Goal: Information Seeking & Learning: Find specific fact

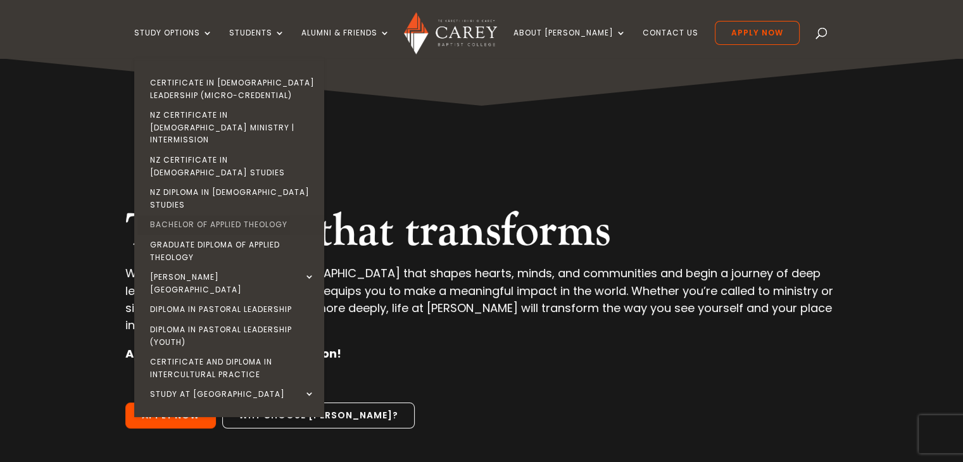
click at [270, 215] on link "Bachelor of Applied Theology" at bounding box center [232, 225] width 190 height 20
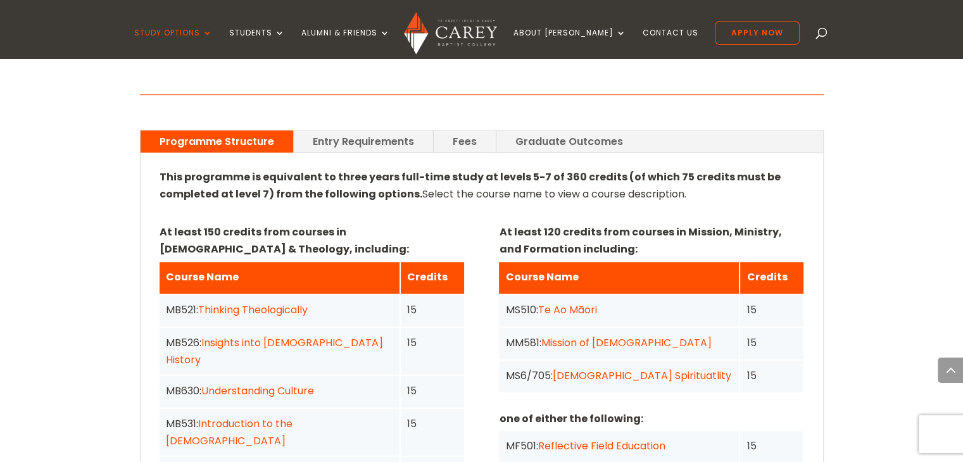
scroll to position [870, 0]
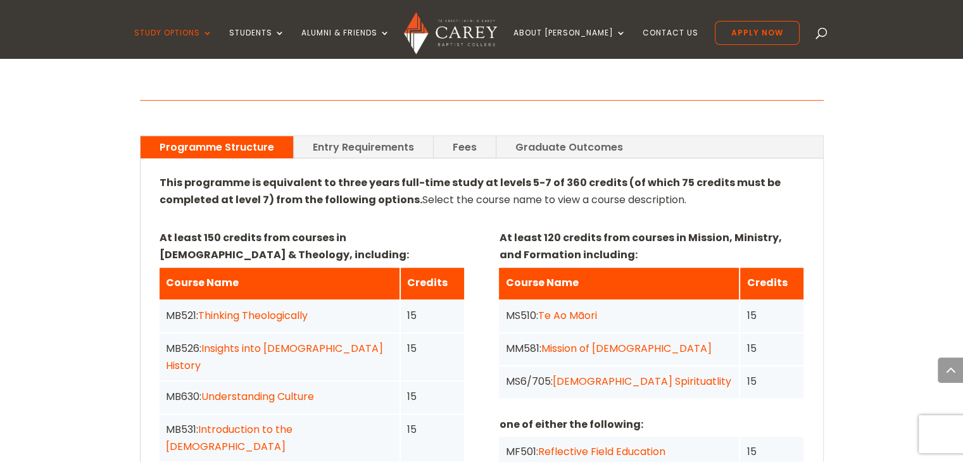
click at [358, 136] on link "Entry Requirements" at bounding box center [363, 147] width 139 height 22
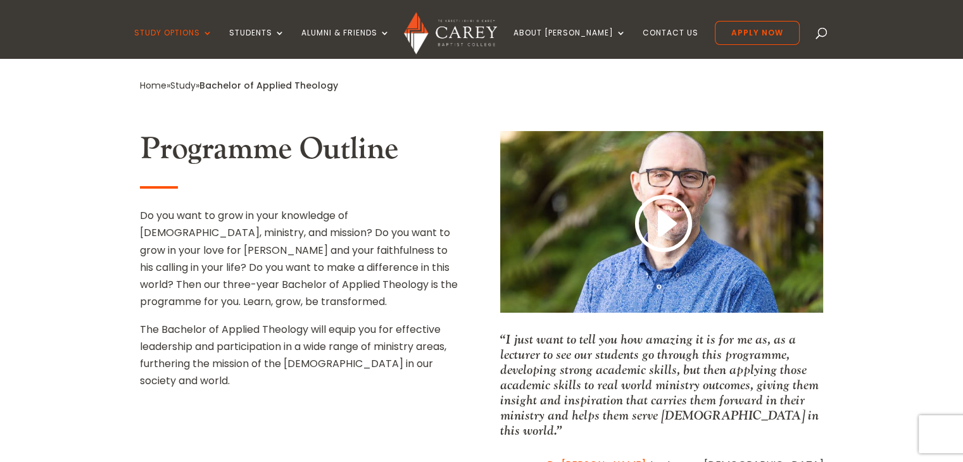
scroll to position [427, 0]
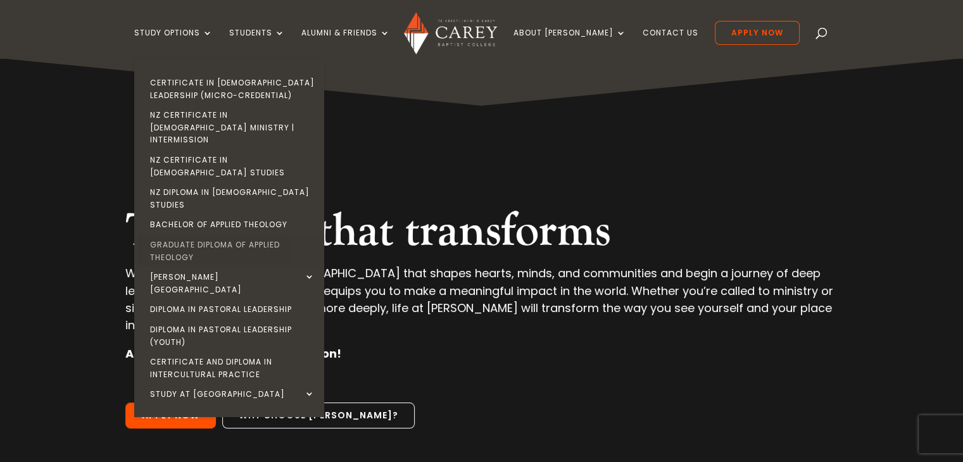
click at [258, 235] on link "Graduate Diploma of Applied Theology" at bounding box center [232, 251] width 190 height 32
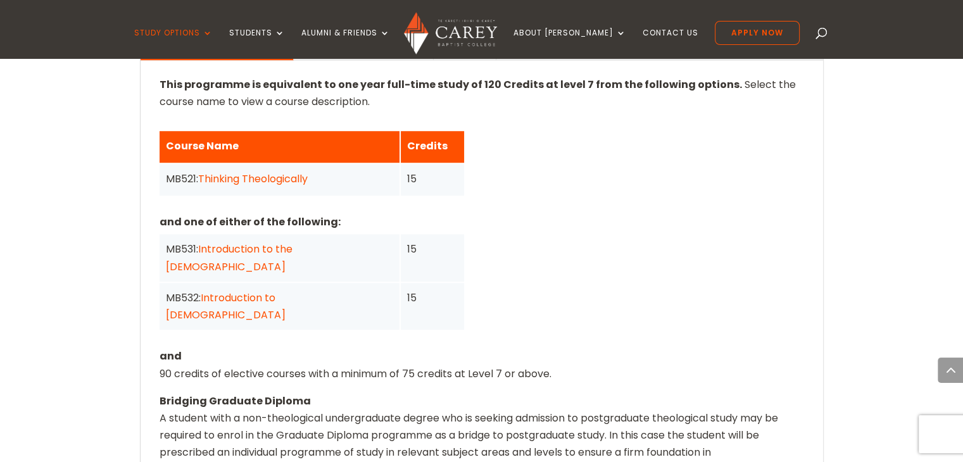
scroll to position [1006, 0]
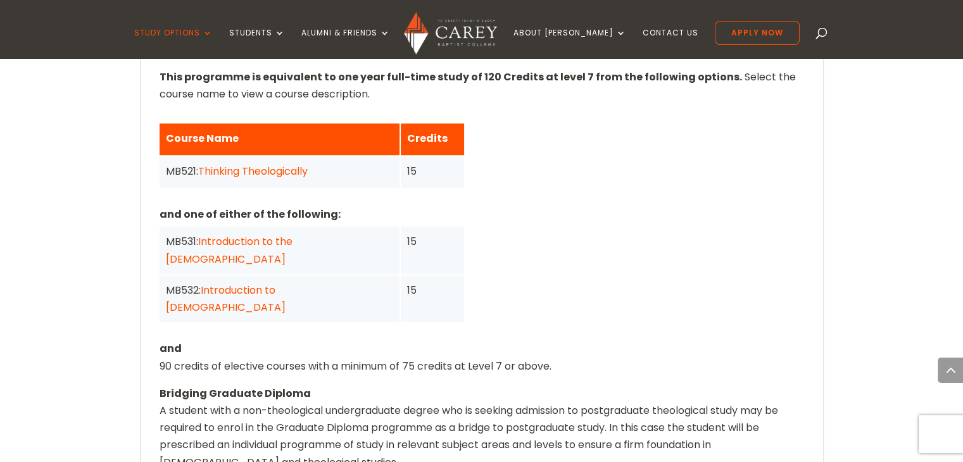
click at [283, 164] on link "Thinking Theologically" at bounding box center [252, 171] width 109 height 15
click at [0, 0] on div "MB521 Thinking Theologically 15 Credits In this course we introduce you to the …" at bounding box center [0, 0] width 0 height 0
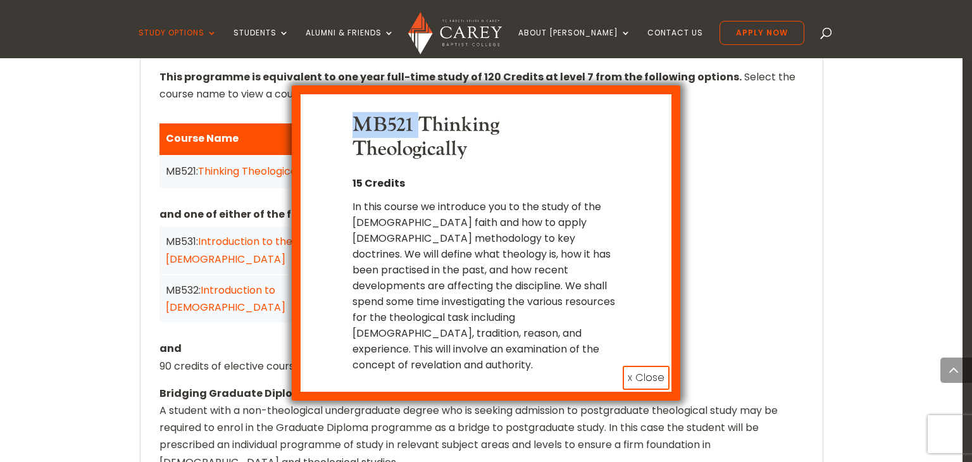
click at [651, 366] on button "x Close" at bounding box center [646, 378] width 47 height 24
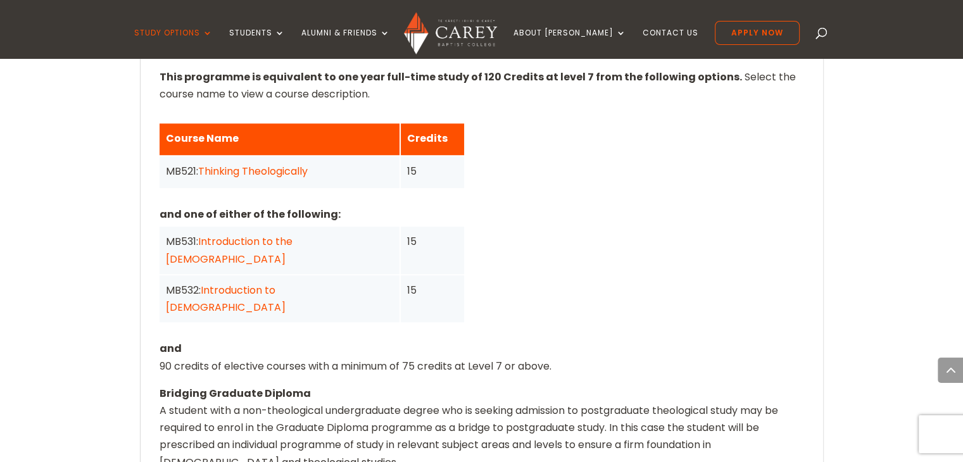
click at [292, 234] on link "Introduction to the Old Testament" at bounding box center [229, 250] width 127 height 32
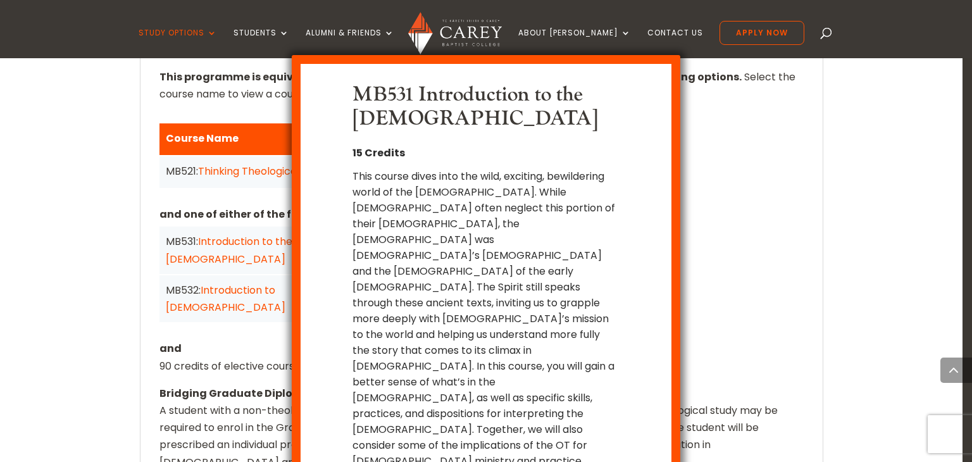
click at [732, 103] on div "MB531 Introduction to the Old Testament 15 Credits This course dives into the w…" at bounding box center [486, 231] width 972 height 462
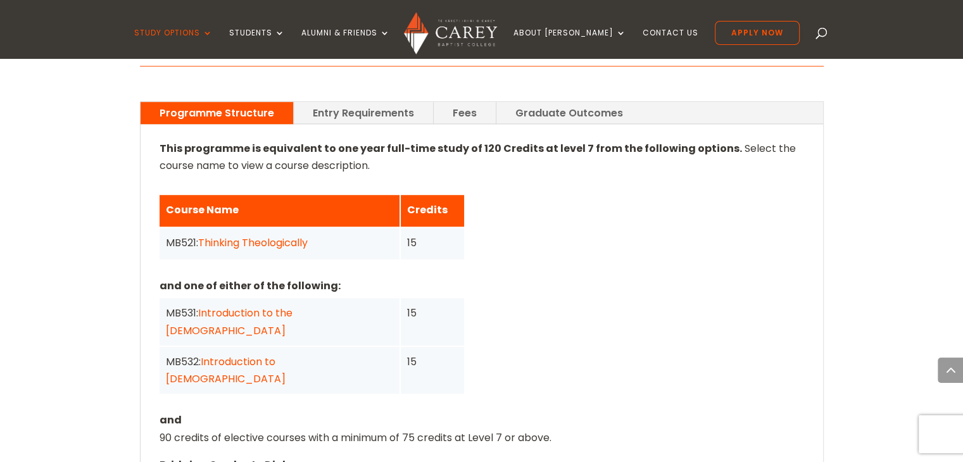
scroll to position [926, 0]
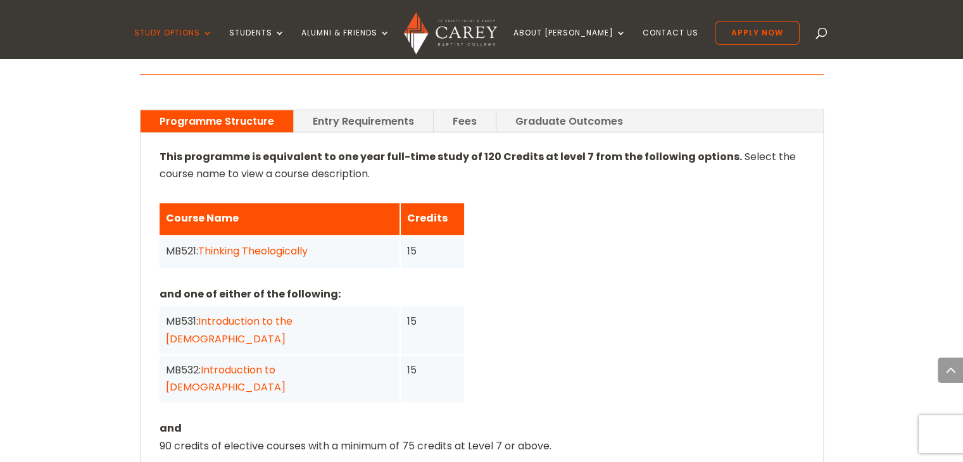
click at [349, 110] on link "Entry Requirements" at bounding box center [363, 121] width 139 height 22
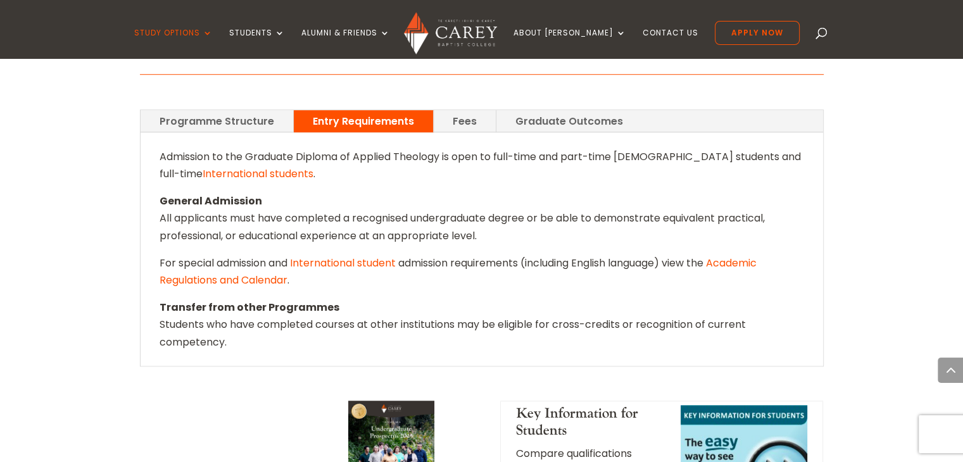
click at [518, 110] on link "Graduate Outcomes" at bounding box center [569, 121] width 146 height 22
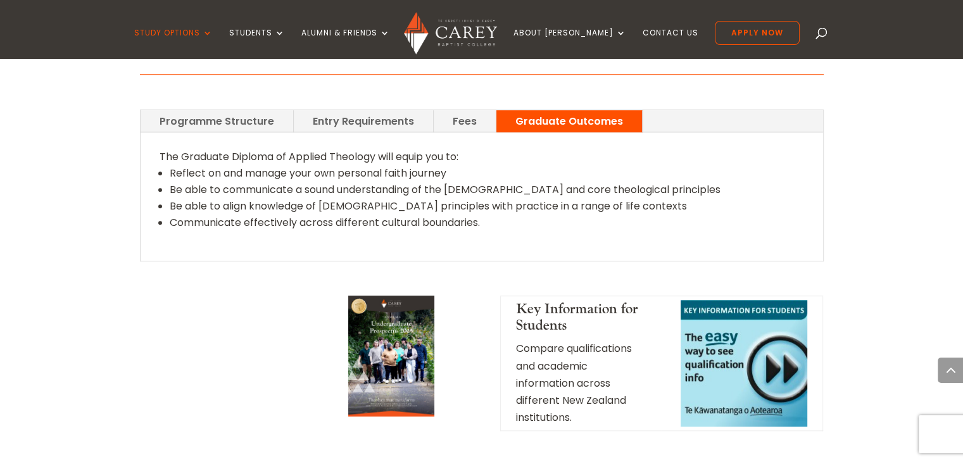
click at [464, 110] on link "Fees" at bounding box center [464, 121] width 62 height 22
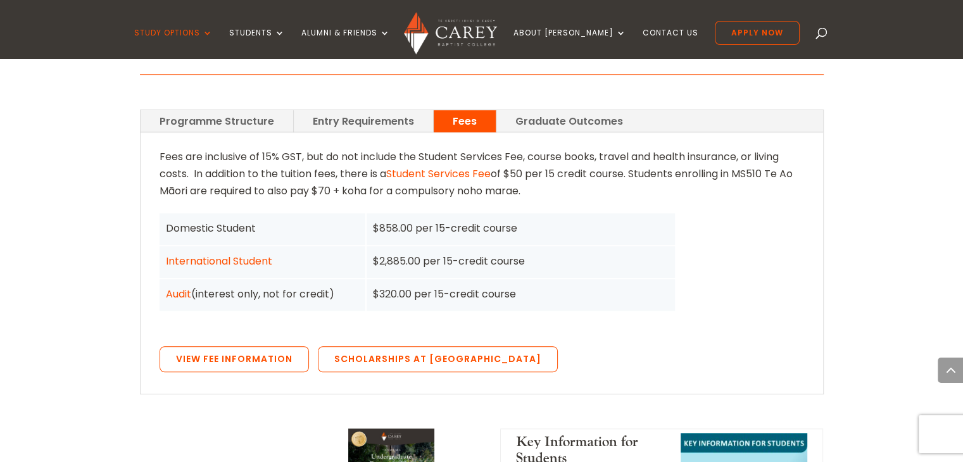
click at [174, 287] on link "Audit" at bounding box center [178, 294] width 25 height 15
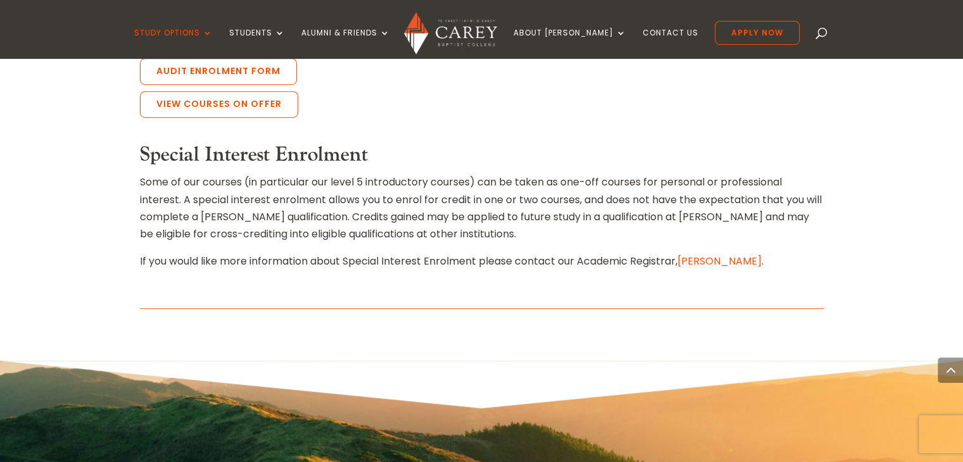
scroll to position [807, 0]
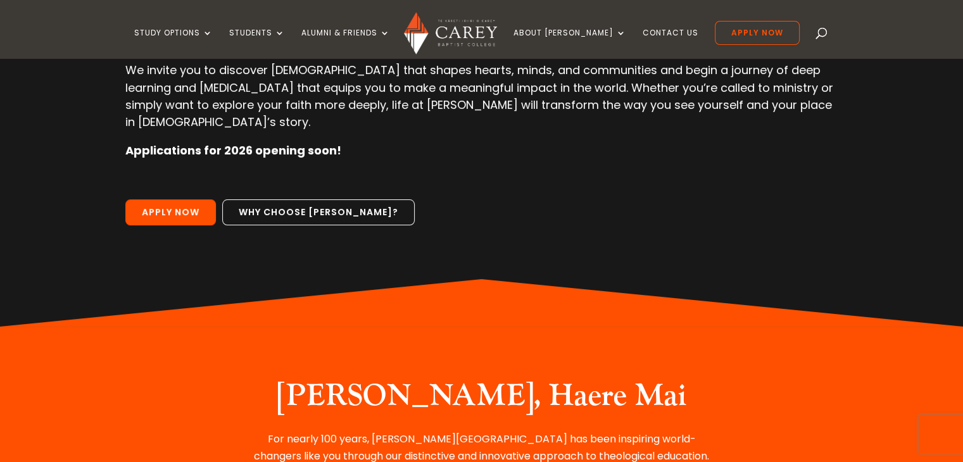
scroll to position [205, 0]
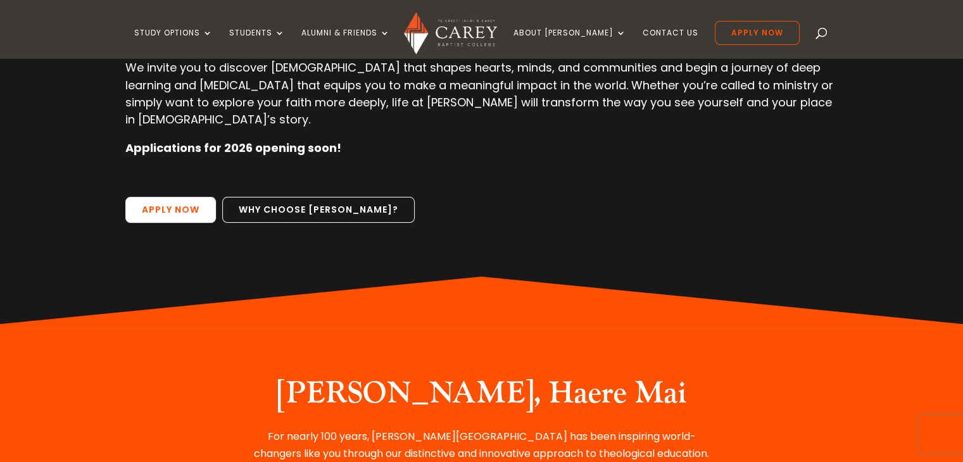
click at [176, 197] on link "Apply Now" at bounding box center [170, 210] width 90 height 27
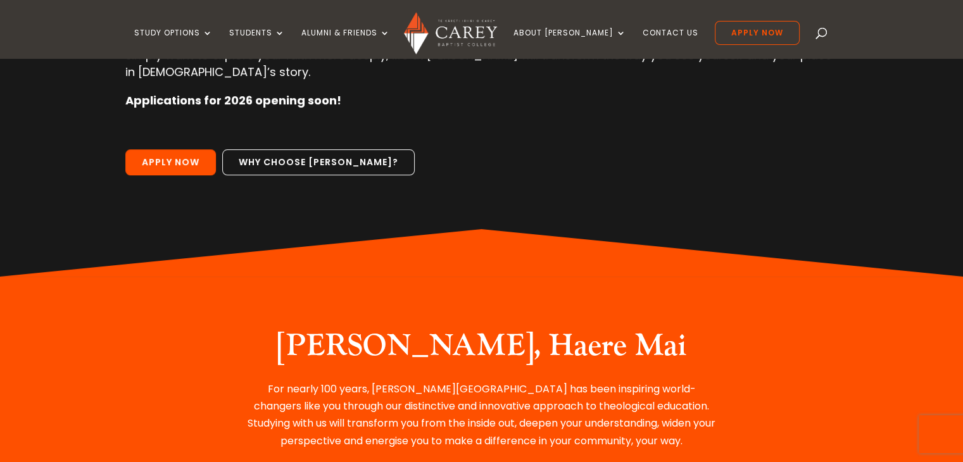
scroll to position [253, 0]
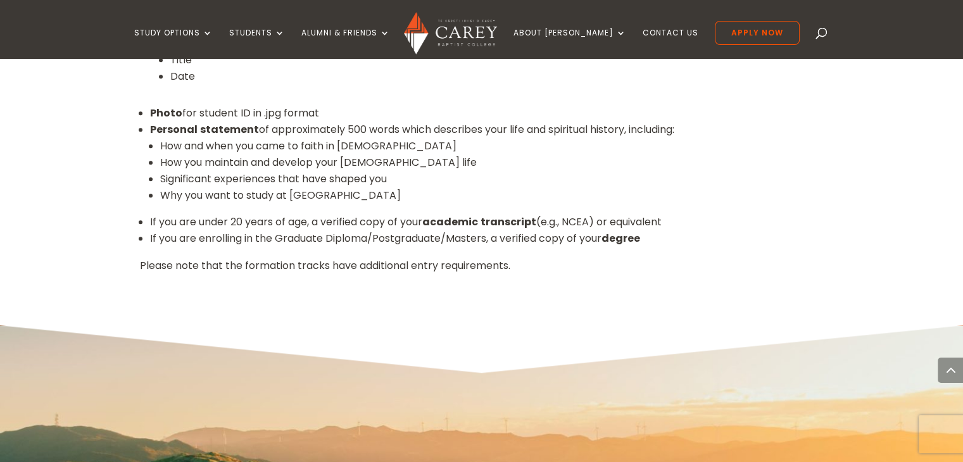
scroll to position [1455, 0]
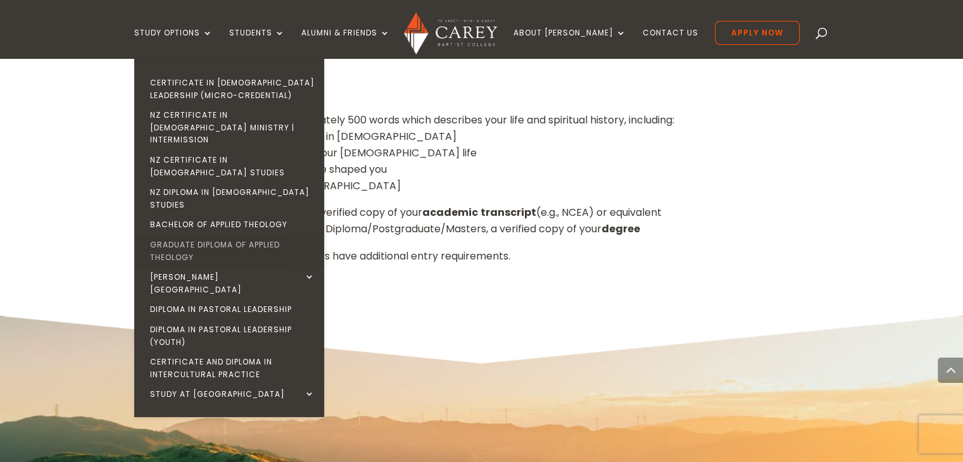
click at [242, 235] on link "Graduate Diploma of Applied Theology" at bounding box center [232, 251] width 190 height 32
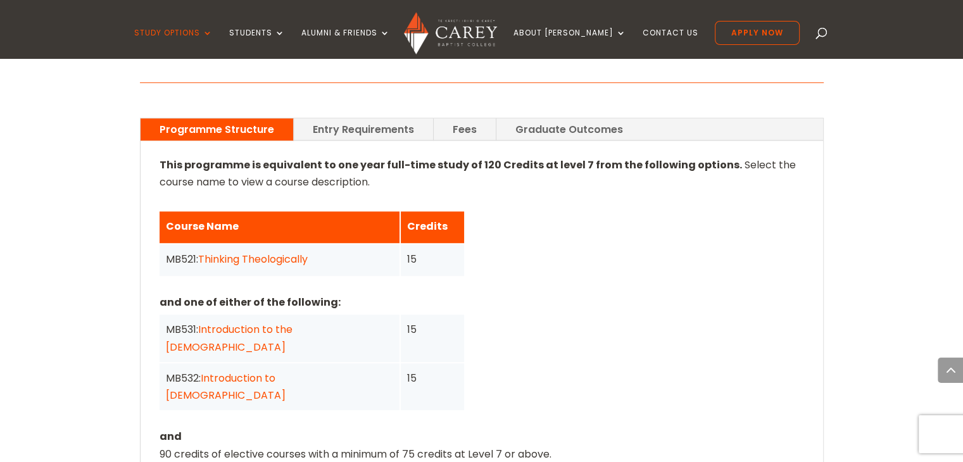
scroll to position [918, 0]
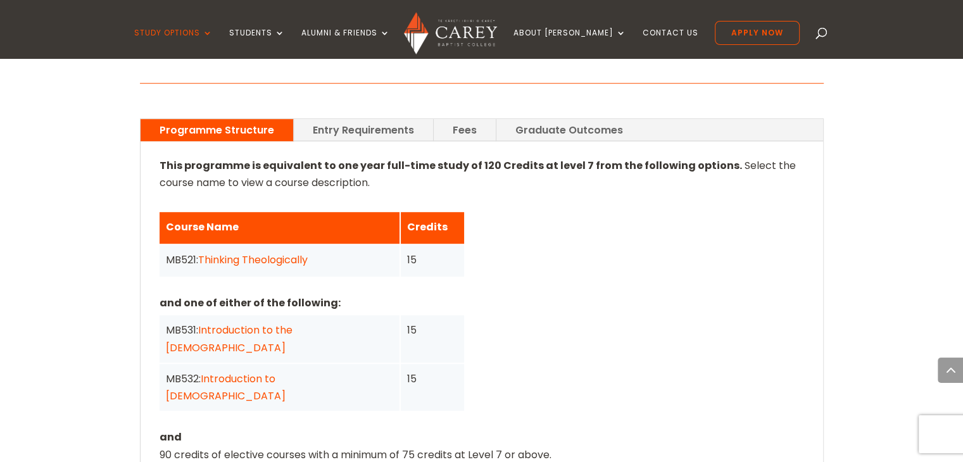
click at [448, 119] on link "Fees" at bounding box center [464, 130] width 62 height 22
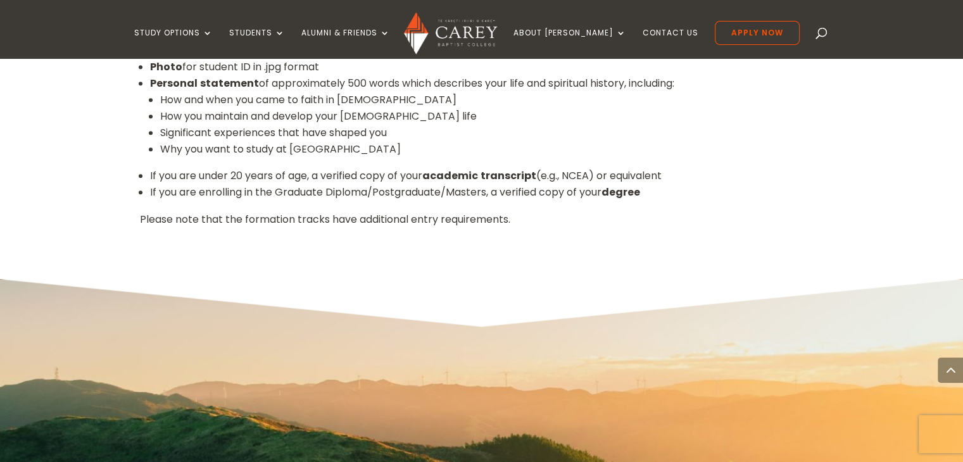
scroll to position [1455, 0]
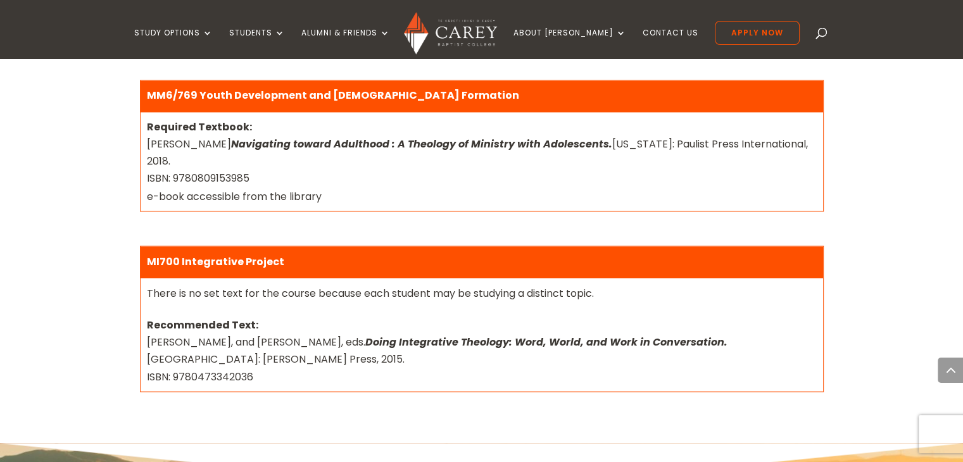
scroll to position [2215, 0]
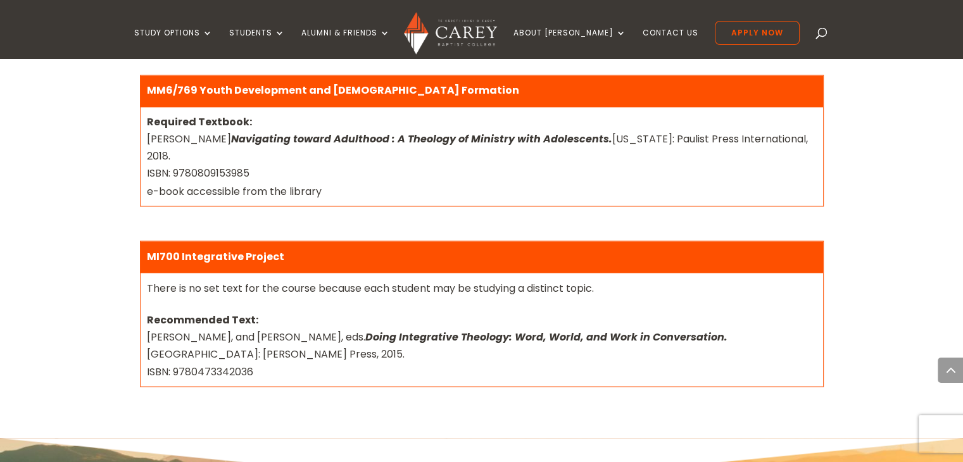
drag, startPoint x: 88, startPoint y: 301, endPoint x: 84, endPoint y: 294, distance: 7.7
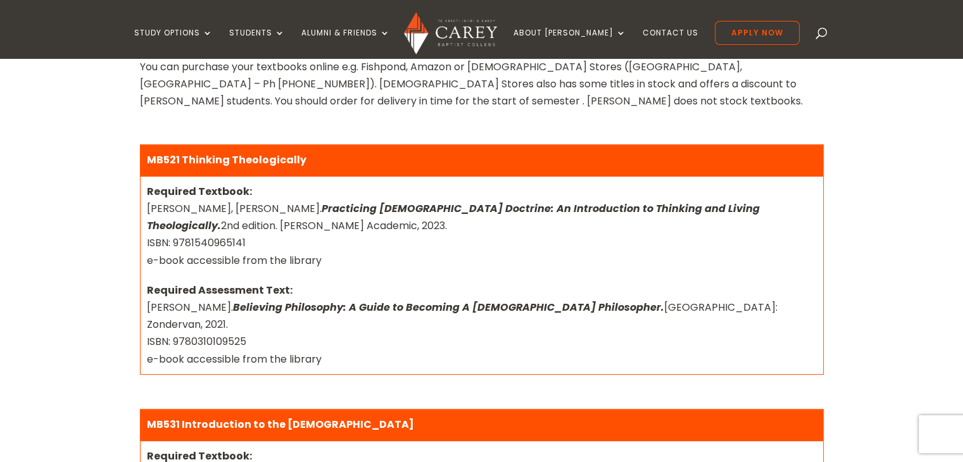
scroll to position [455, 0]
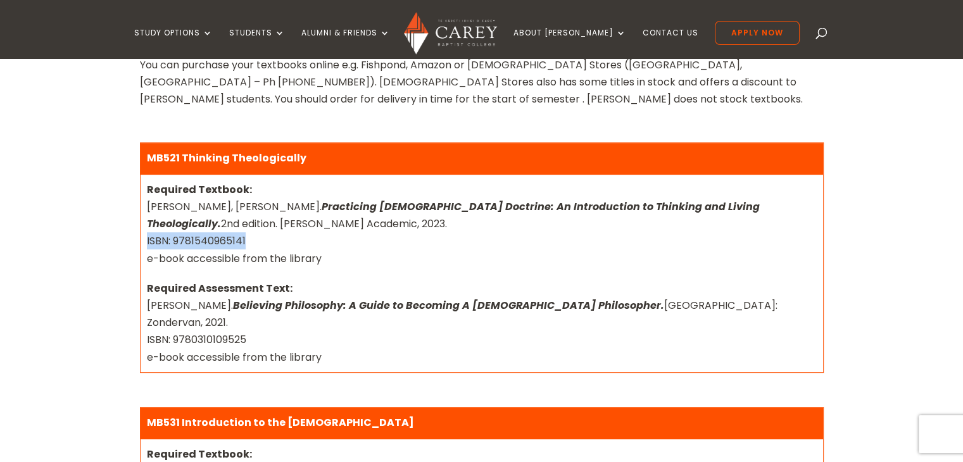
drag, startPoint x: 254, startPoint y: 241, endPoint x: 136, endPoint y: 244, distance: 118.4
drag, startPoint x: 255, startPoint y: 242, endPoint x: 146, endPoint y: 239, distance: 108.9
click at [147, 239] on div "Required Textbook: [PERSON_NAME], [PERSON_NAME]. Practicing [DEMOGRAPHIC_DATA] …" at bounding box center [482, 224] width 670 height 86
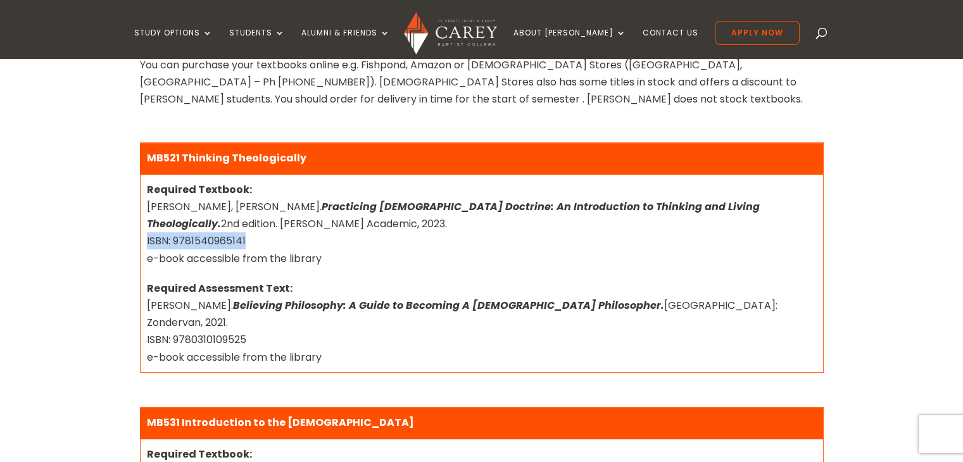
copy div "ISBN: 9781540965141"
drag, startPoint x: 571, startPoint y: 0, endPoint x: 726, endPoint y: 121, distance: 196.6
click at [726, 121] on div "Semester Two 2025 You can purchase your textbooks online e.g. Fishpond, Amazon …" at bounding box center [481, 40] width 683 height 170
click at [251, 239] on div "Required Textbook: [PERSON_NAME], [PERSON_NAME]. Practicing [DEMOGRAPHIC_DATA] …" at bounding box center [482, 224] width 670 height 86
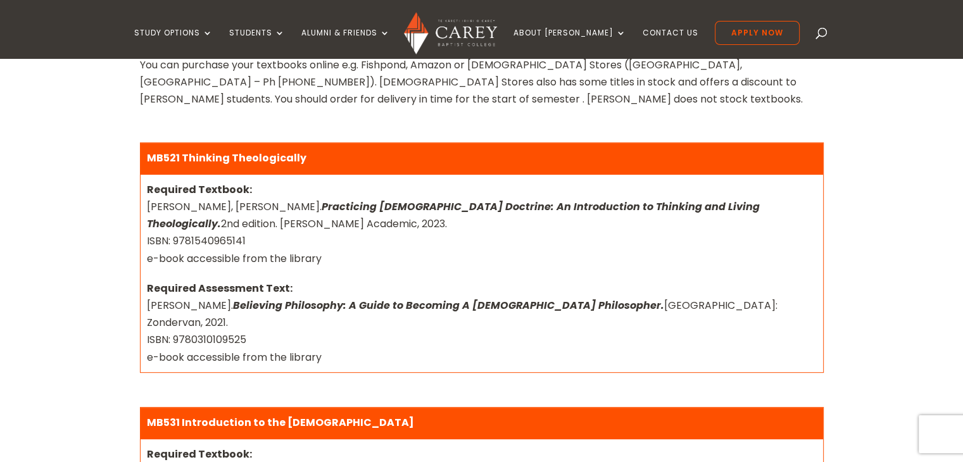
click at [251, 239] on div "Required Textbook: [PERSON_NAME], [PERSON_NAME]. Practicing [DEMOGRAPHIC_DATA] …" at bounding box center [482, 224] width 670 height 86
click at [182, 243] on div "Required Textbook: [PERSON_NAME], [PERSON_NAME]. Practicing [DEMOGRAPHIC_DATA] …" at bounding box center [482, 224] width 670 height 86
click at [250, 240] on div "Required Textbook: [PERSON_NAME], [PERSON_NAME]. Practicing [DEMOGRAPHIC_DATA] …" at bounding box center [482, 224] width 670 height 86
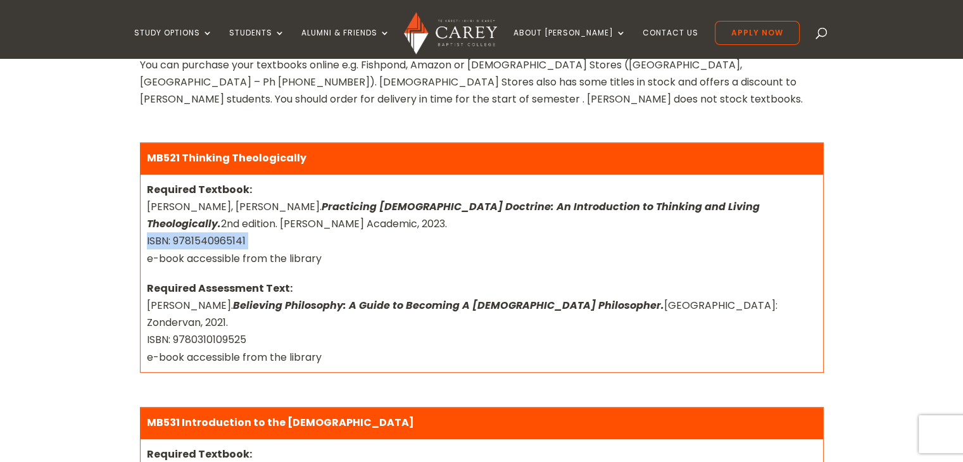
click at [247, 240] on div "Required Textbook: [PERSON_NAME], [PERSON_NAME]. Practicing [DEMOGRAPHIC_DATA] …" at bounding box center [482, 224] width 670 height 86
click at [245, 240] on div "Required Textbook: [PERSON_NAME], [PERSON_NAME]. Practicing [DEMOGRAPHIC_DATA] …" at bounding box center [482, 224] width 670 height 86
click at [241, 240] on div "Required Textbook: [PERSON_NAME], [PERSON_NAME]. Practicing [DEMOGRAPHIC_DATA] …" at bounding box center [482, 224] width 670 height 86
click at [193, 239] on div "Required Textbook: [PERSON_NAME], [PERSON_NAME]. Practicing [DEMOGRAPHIC_DATA] …" at bounding box center [482, 224] width 670 height 86
click at [192, 239] on div "Required Textbook: [PERSON_NAME], [PERSON_NAME]. Practicing [DEMOGRAPHIC_DATA] …" at bounding box center [482, 224] width 670 height 86
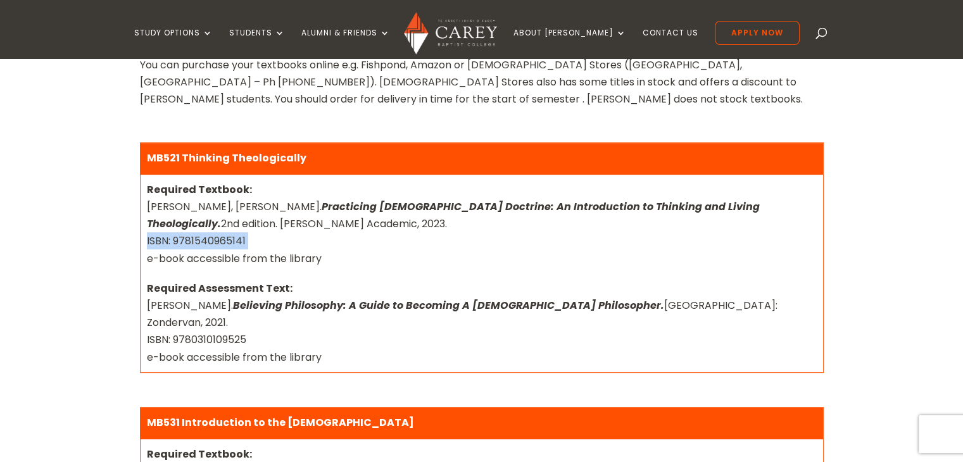
click at [192, 239] on div "Required Textbook: [PERSON_NAME], [PERSON_NAME]. Practicing [DEMOGRAPHIC_DATA] …" at bounding box center [482, 224] width 670 height 86
copy div "ISBN: 9781540965141"
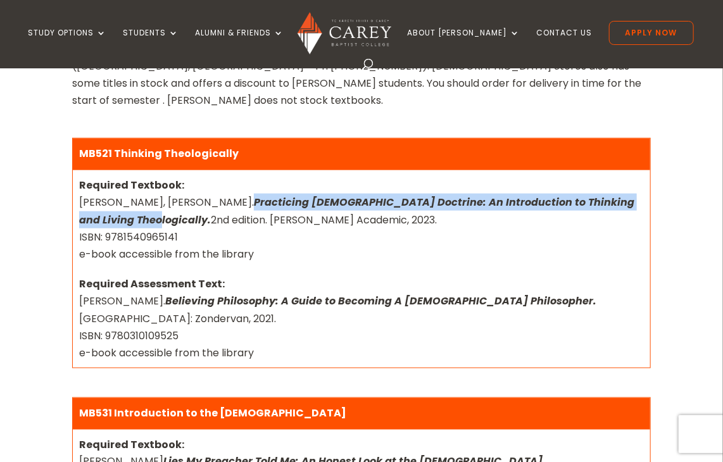
drag, startPoint x: 173, startPoint y: 183, endPoint x: 597, endPoint y: 177, distance: 424.0
click at [597, 177] on div "Required Textbook: Jones, Beth Felker. Practicing Christian Doctrine: An Introd…" at bounding box center [361, 220] width 564 height 86
copy em "Practicing Christian Doctrine: An Introduction to Thinking and Living Theologic…"
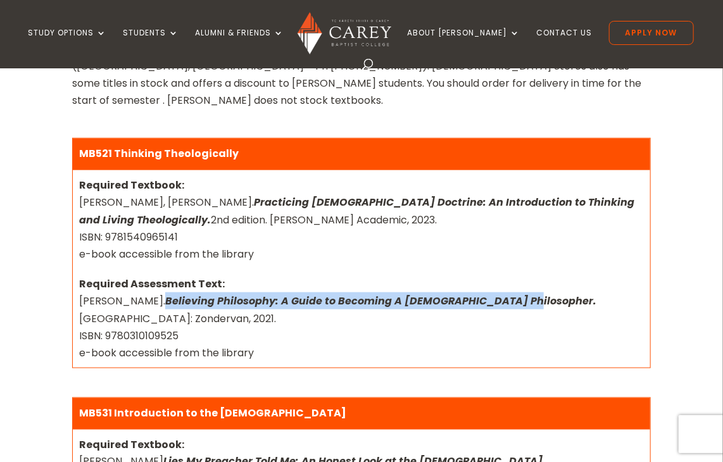
drag, startPoint x: 156, startPoint y: 285, endPoint x: 504, endPoint y: 285, distance: 348.0
click at [504, 285] on div "Required Assessment Text: Morris, Dolores. Believing Philosophy: A Guide to Bec…" at bounding box center [361, 318] width 564 height 86
click at [504, 294] on em "Believing Philosophy: A Guide to Becoming A Christian Philosopher." at bounding box center [380, 301] width 431 height 15
drag, startPoint x: 502, startPoint y: 282, endPoint x: 159, endPoint y: 289, distance: 343.7
click at [165, 294] on em "Believing Philosophy: A Guide to Becoming A Christian Philosopher." at bounding box center [380, 301] width 431 height 15
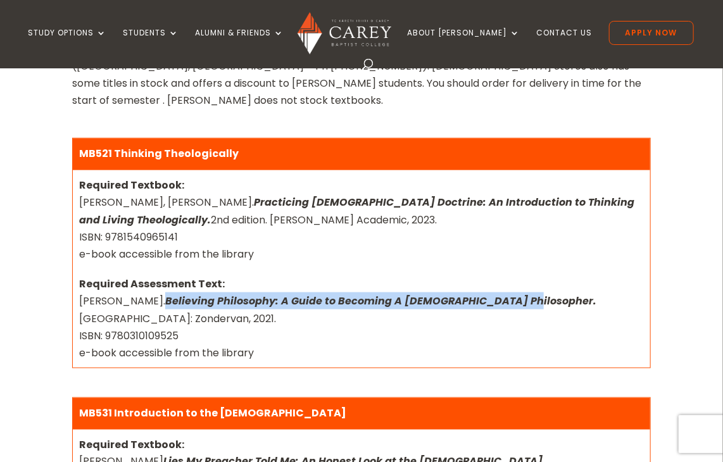
copy em "Believing Philosophy: A Guide to Becoming A Christian Philosopher"
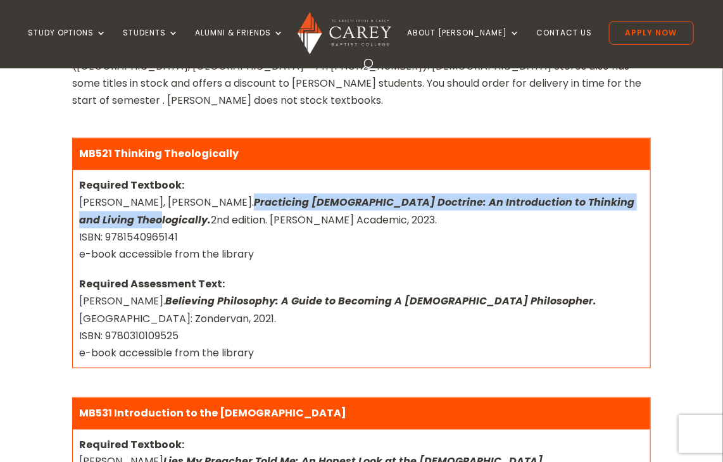
drag, startPoint x: 174, startPoint y: 184, endPoint x: 602, endPoint y: 183, distance: 427.8
click at [602, 195] on em "Practicing Christian Doctrine: An Introduction to Thinking and Living Theologic…" at bounding box center [356, 211] width 555 height 32
copy em "Practicing Christian Doctrine: An Introduction to Thinking and Living Theologic…"
